Goal: Task Accomplishment & Management: Manage account settings

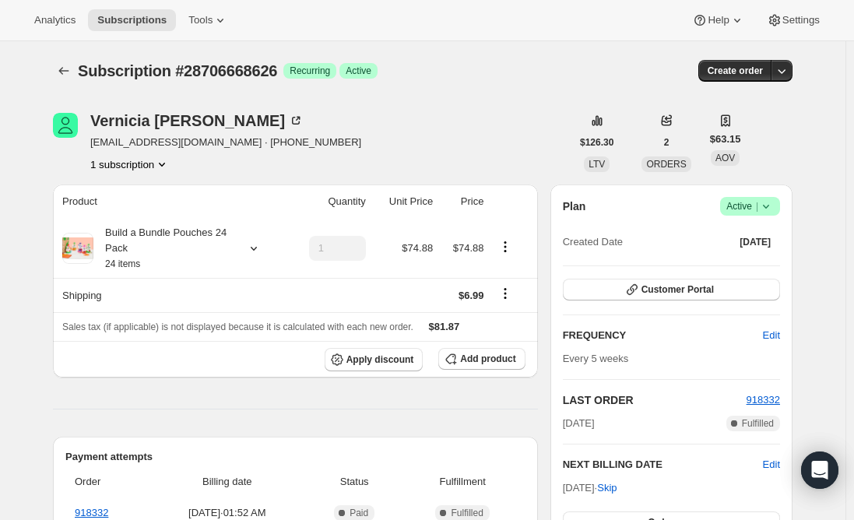
click at [181, 145] on span "[EMAIL_ADDRESS][DOMAIN_NAME] · [PHONE_NUMBER]" at bounding box center [225, 143] width 271 height 16
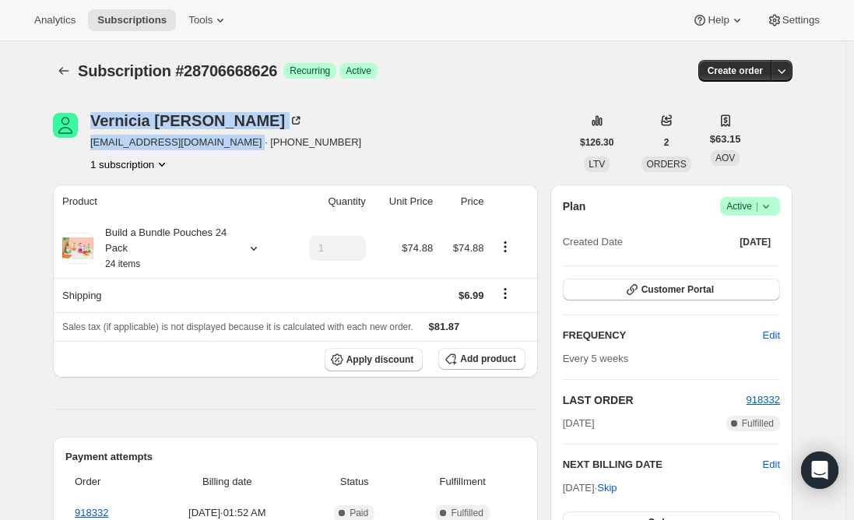
drag, startPoint x: 233, startPoint y: 145, endPoint x: 61, endPoint y: 155, distance: 172.2
click at [61, 155] on div "[PERSON_NAME] [EMAIL_ADDRESS][DOMAIN_NAME] · [PHONE_NUMBER] 1 subscription" at bounding box center [311, 142] width 517 height 59
click at [156, 151] on div "[PERSON_NAME] [EMAIL_ADDRESS][DOMAIN_NAME] · [PHONE_NUMBER] 1 subscription" at bounding box center [225, 142] width 271 height 59
drag, startPoint x: 233, startPoint y: 146, endPoint x: 96, endPoint y: 149, distance: 137.0
click at [96, 149] on span "[EMAIL_ADDRESS][DOMAIN_NAME] · [PHONE_NUMBER]" at bounding box center [225, 143] width 271 height 16
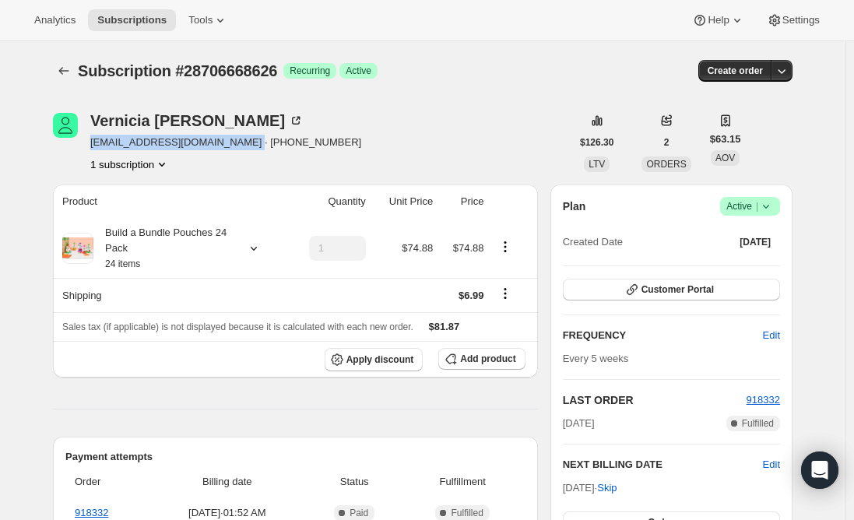
copy span "[EMAIL_ADDRESS][DOMAIN_NAME]"
click at [752, 205] on span "Active |" at bounding box center [749, 206] width 47 height 16
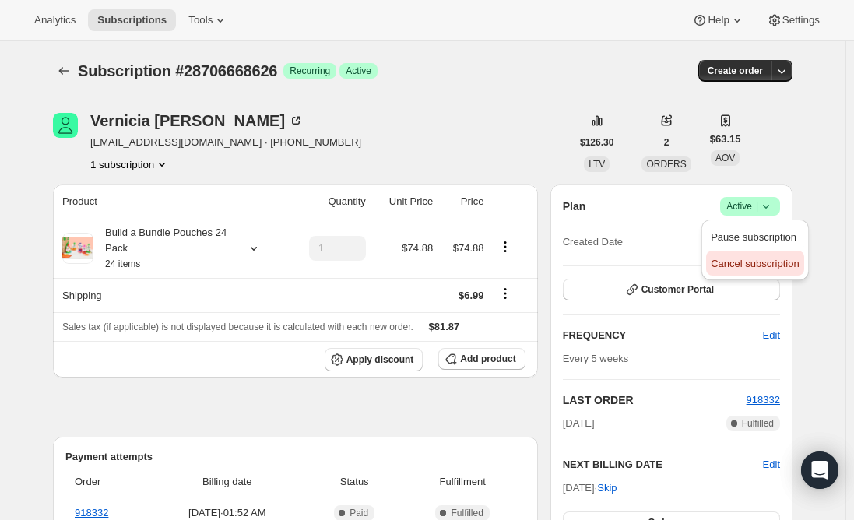
click at [754, 265] on span "Cancel subscription" at bounding box center [754, 264] width 88 height 12
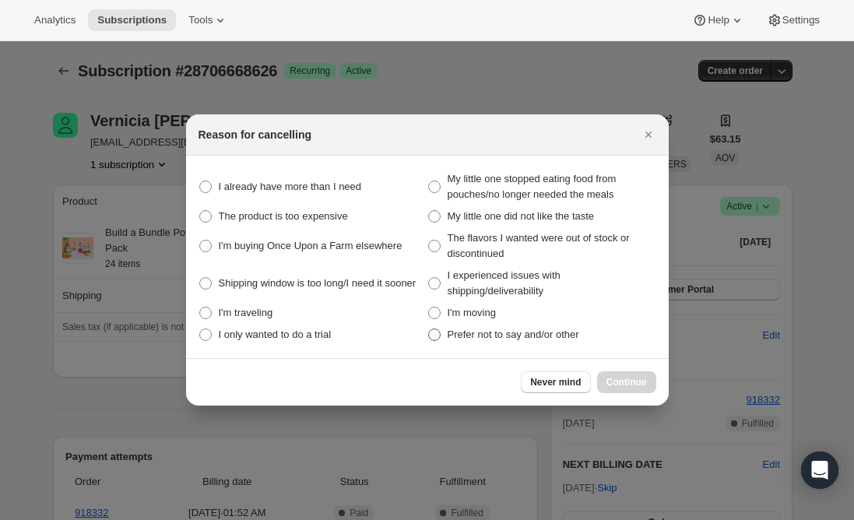
click at [433, 339] on span ":r13:" at bounding box center [434, 334] width 12 height 12
click at [429, 329] on other "Prefer not to say and/or other" at bounding box center [428, 328] width 1 height 1
radio other "true"
click at [624, 378] on span "Continue" at bounding box center [626, 382] width 40 height 12
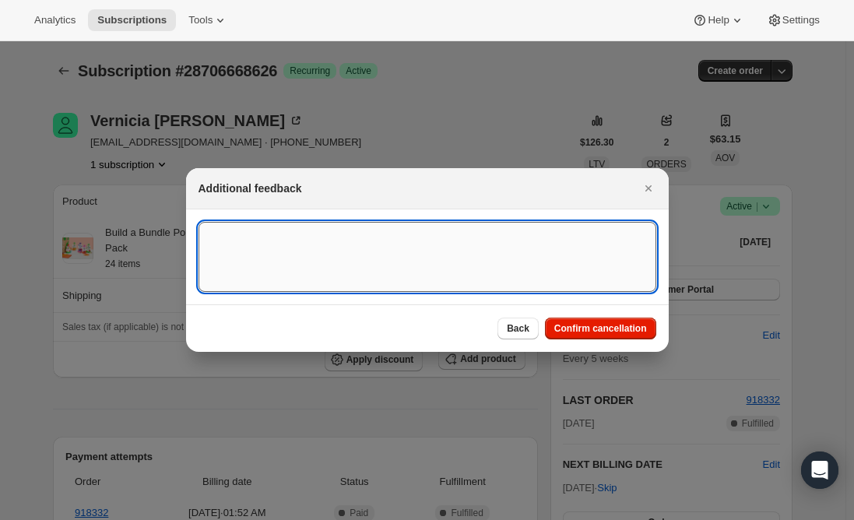
click at [293, 256] on textarea ":r13:" at bounding box center [427, 257] width 458 height 70
type textarea "Canceled per req."
click at [601, 323] on span "Confirm cancellation" at bounding box center [600, 328] width 93 height 12
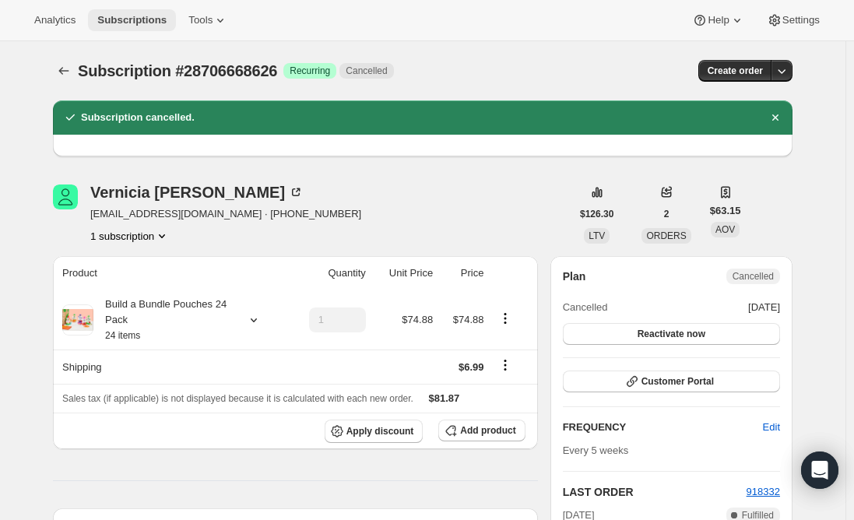
click at [128, 30] on button "Subscriptions" at bounding box center [132, 20] width 88 height 22
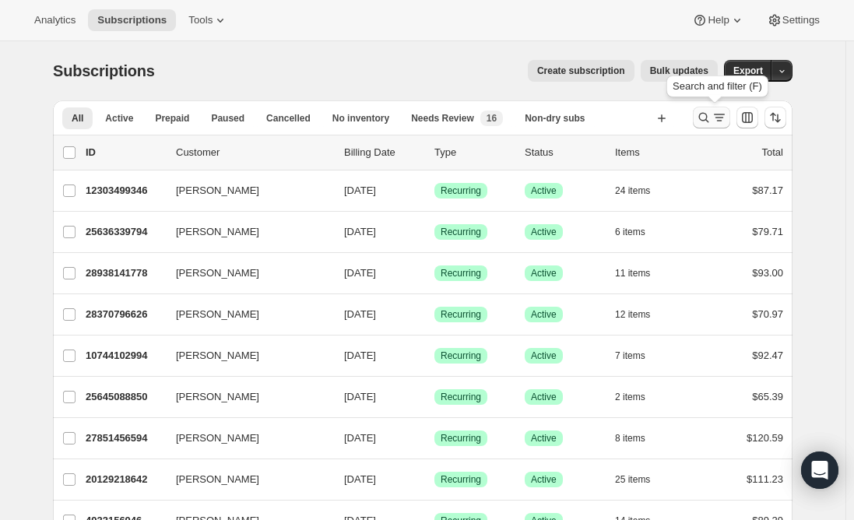
click at [717, 118] on icon "Search and filter results" at bounding box center [719, 118] width 16 height 16
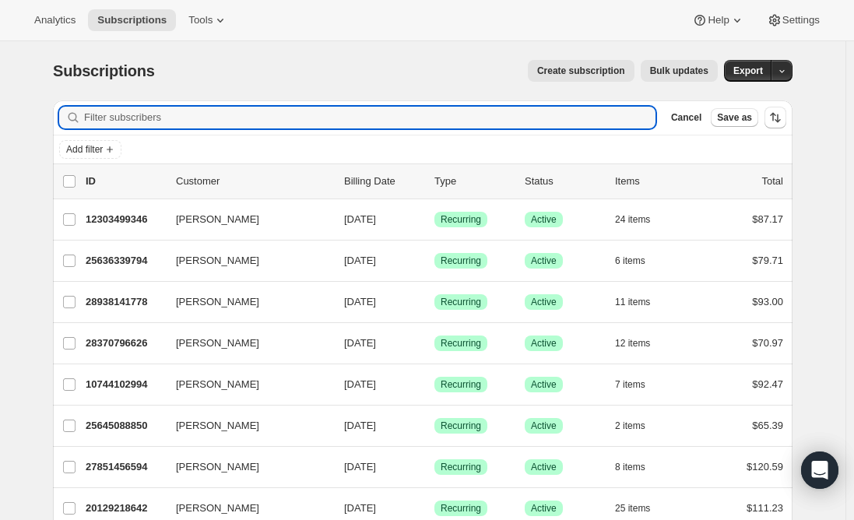
click at [263, 104] on div "Filter subscribers Cancel Save as" at bounding box center [422, 117] width 739 height 34
click at [261, 117] on input "Filter subscribers" at bounding box center [369, 118] width 571 height 22
paste input "[EMAIL_ADDRESS][DOMAIN_NAME]"
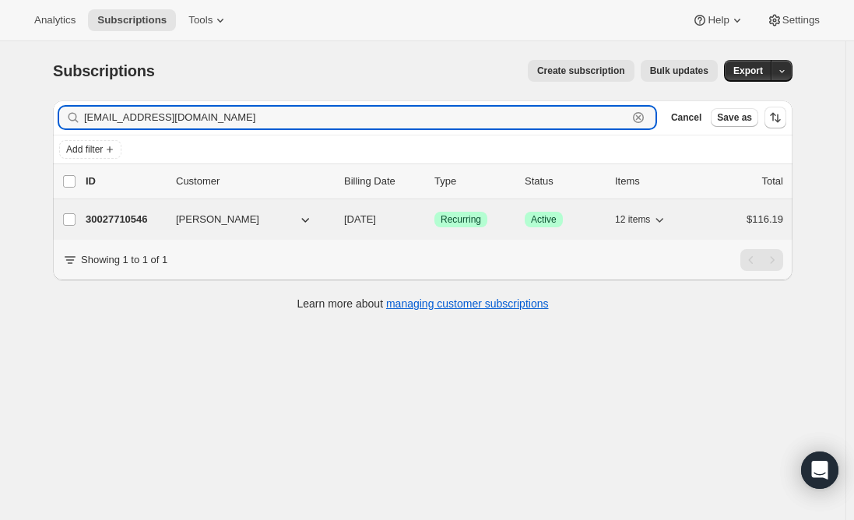
type input "[EMAIL_ADDRESS][DOMAIN_NAME]"
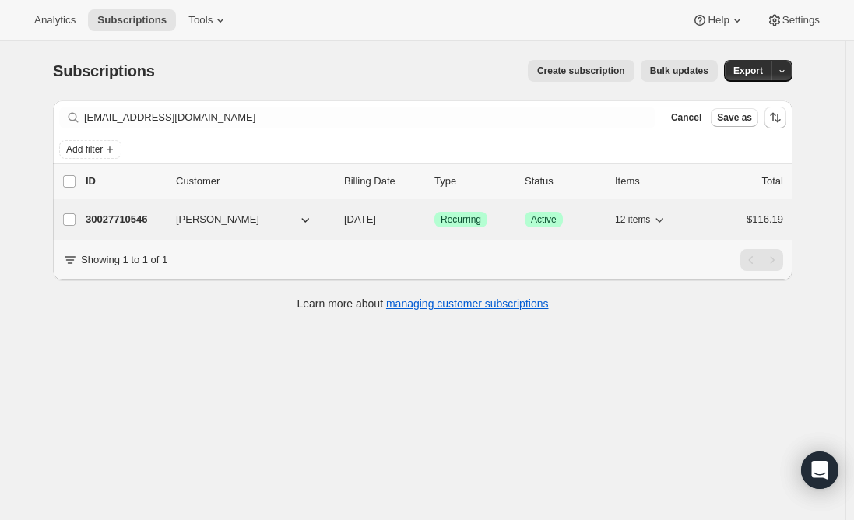
click at [114, 223] on p "30027710546" at bounding box center [125, 220] width 78 height 16
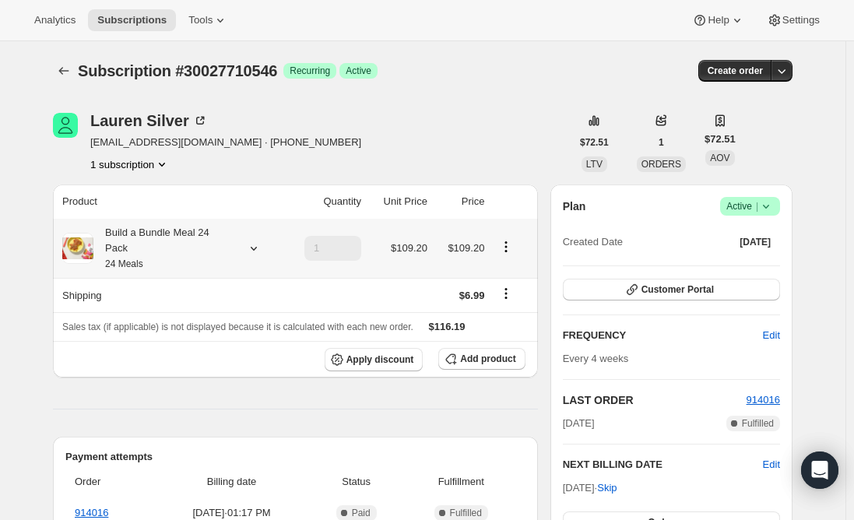
click at [135, 235] on div "Build a Bundle Meal 24 Pack 24 Meals" at bounding box center [163, 248] width 140 height 47
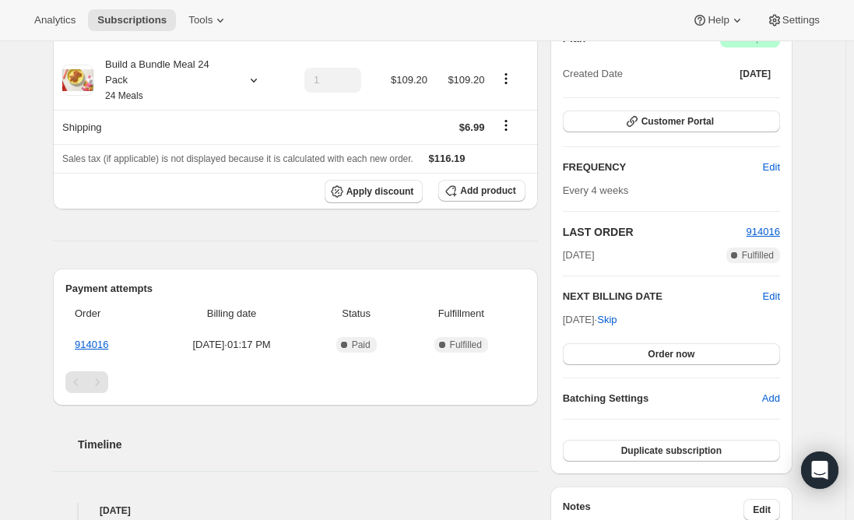
scroll to position [156, 0]
